Goal: Navigation & Orientation: Find specific page/section

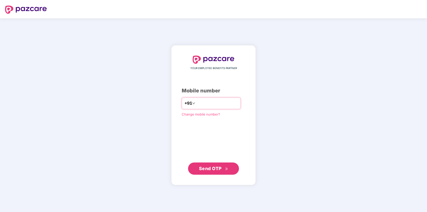
click at [219, 104] on input "number" at bounding box center [217, 103] width 42 height 8
type input "**********"
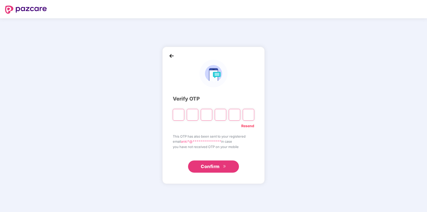
type input "*"
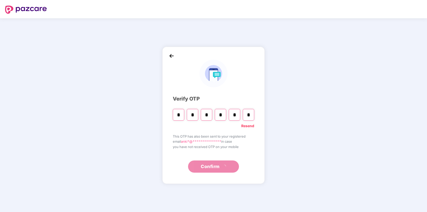
type input "*"
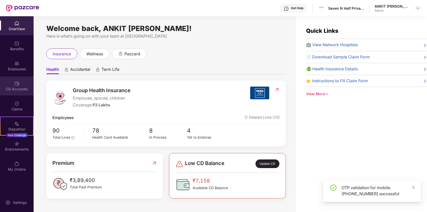
click at [19, 89] on div "CD Accounts" at bounding box center [17, 89] width 34 height 5
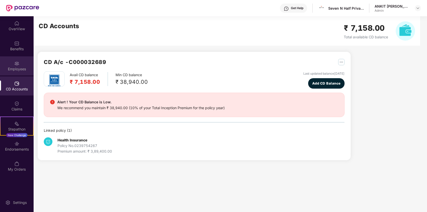
click at [19, 59] on div "Employees" at bounding box center [17, 65] width 34 height 19
